Goal: Download file/media

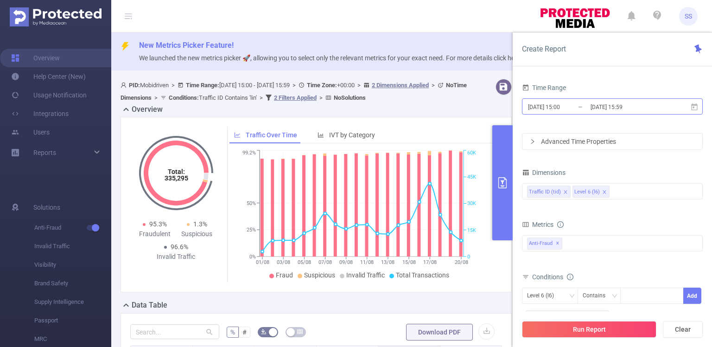
click at [571, 113] on input "[DATE] 15:00" at bounding box center [564, 107] width 75 height 13
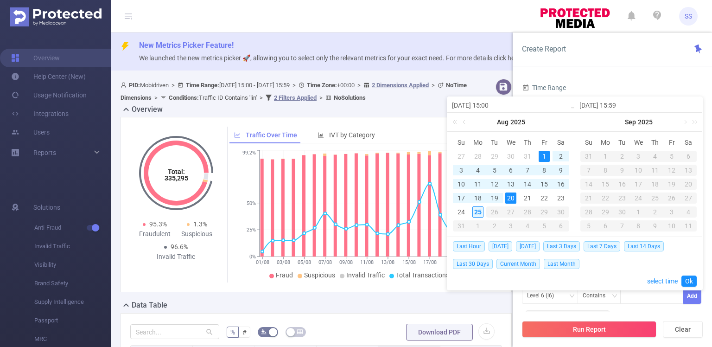
click at [480, 210] on div "25" at bounding box center [477, 211] width 11 height 11
click at [545, 156] on div "1" at bounding box center [544, 156] width 11 height 11
type input "[DATE] 15:59"
click at [684, 279] on link "Ok" at bounding box center [688, 280] width 15 height 11
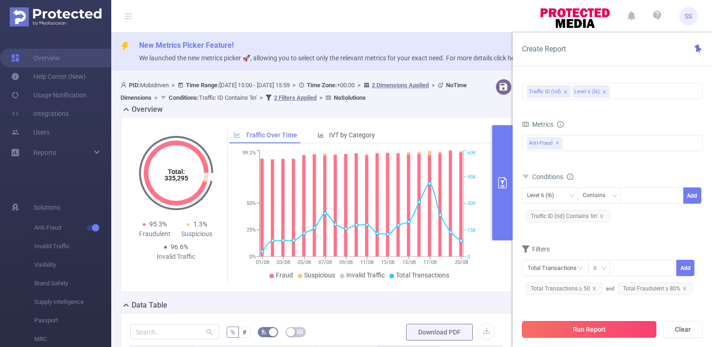
click at [608, 328] on button "Run Report" at bounding box center [589, 329] width 134 height 17
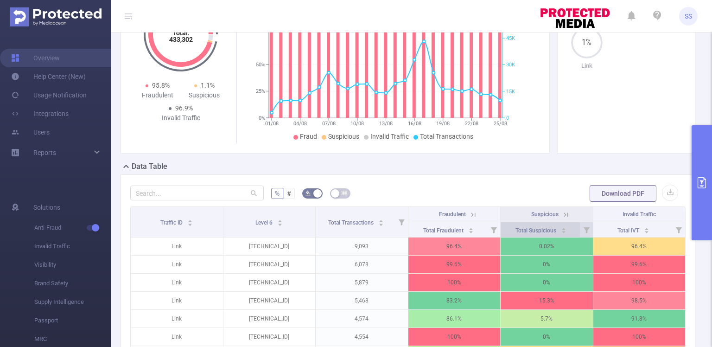
scroll to position [139, 0]
click at [666, 194] on button "button" at bounding box center [670, 192] width 16 height 16
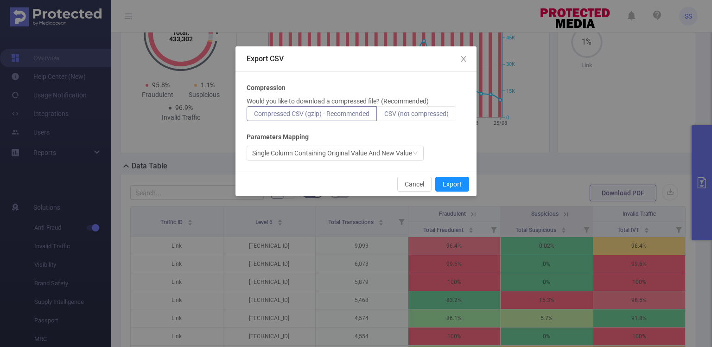
click at [435, 113] on span "CSV (not compressed)" at bounding box center [416, 113] width 64 height 7
click at [384, 116] on input "CSV (not compressed)" at bounding box center [384, 116] width 0 height 0
click at [452, 184] on button "Export" at bounding box center [452, 184] width 34 height 15
